Goal: Transaction & Acquisition: Purchase product/service

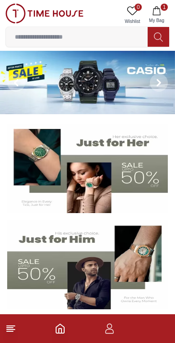
click at [36, 35] on input at bounding box center [77, 37] width 142 height 18
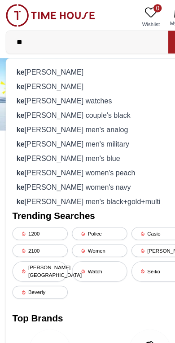
type input "**"
click at [21, 73] on strong "ke" at bounding box center [18, 75] width 7 height 7
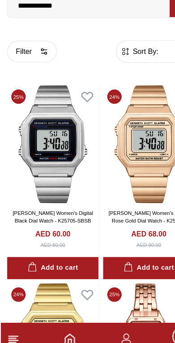
scroll to position [12, 0]
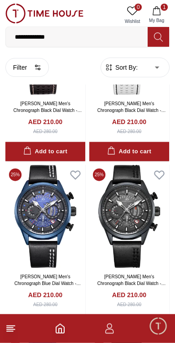
scroll to position [1687, 0]
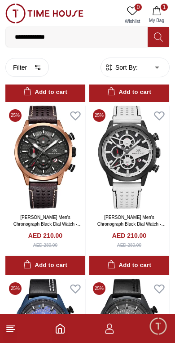
scroll to position [1533, 0]
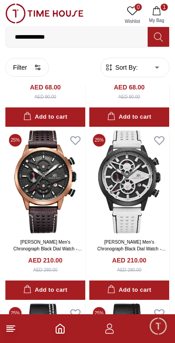
click at [142, 182] on img at bounding box center [129, 181] width 80 height 103
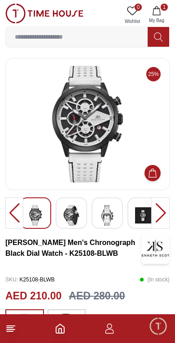
click at [158, 217] on div at bounding box center [161, 212] width 18 height 31
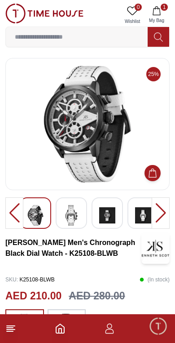
click at [158, 214] on div at bounding box center [161, 212] width 18 height 31
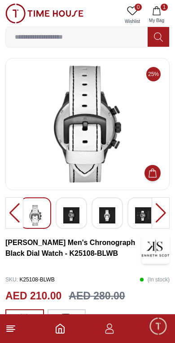
click at [155, 212] on div at bounding box center [161, 212] width 18 height 31
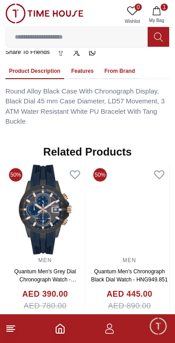
scroll to position [650, 0]
